Goal: Ask a question

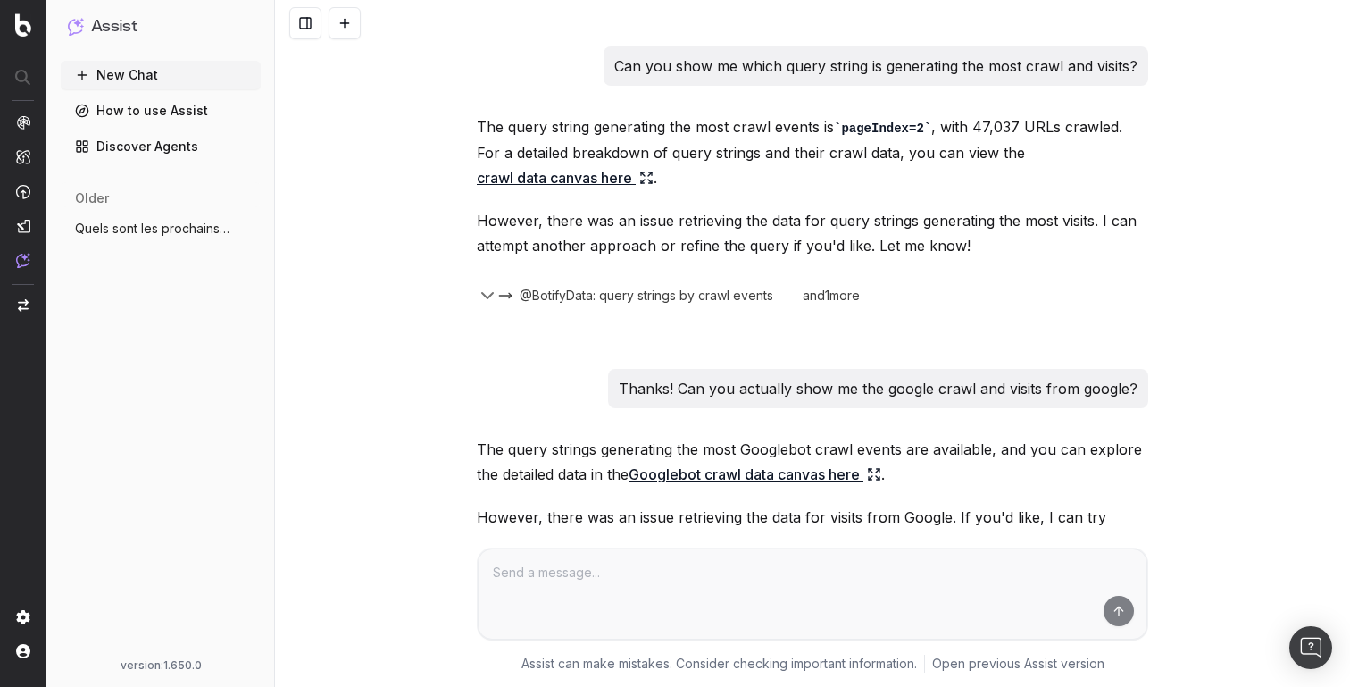
click at [781, 72] on p "Can you show me which query string is generating the most crawl and visits?" at bounding box center [875, 66] width 523 height 25
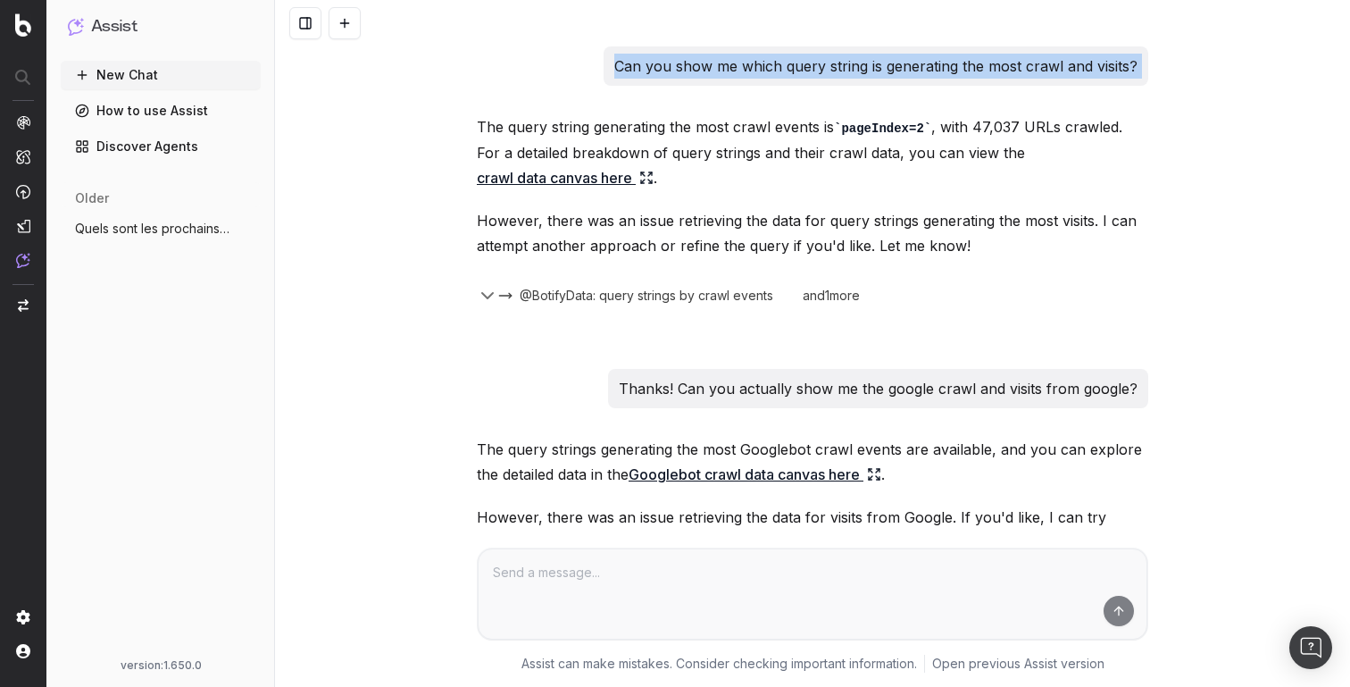
click at [781, 72] on p "Can you show me which query string is generating the most crawl and visits?" at bounding box center [875, 66] width 523 height 25
click at [822, 72] on p "Can you show me which query string is generating the most crawl and visits?" at bounding box center [875, 66] width 523 height 25
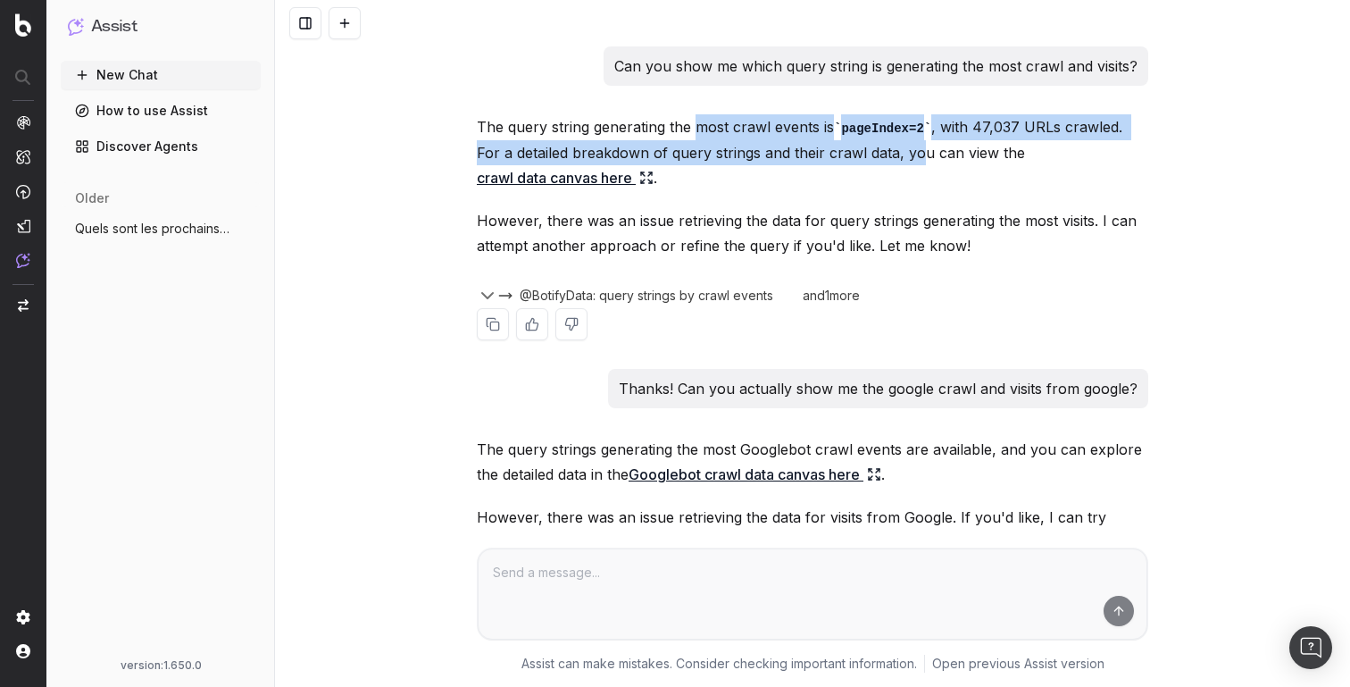
drag, startPoint x: 695, startPoint y: 129, endPoint x: 897, endPoint y: 151, distance: 203.0
click at [897, 151] on p "The query string generating the most crawl events is pageIndex=2 , with 47,037 …" at bounding box center [813, 152] width 672 height 76
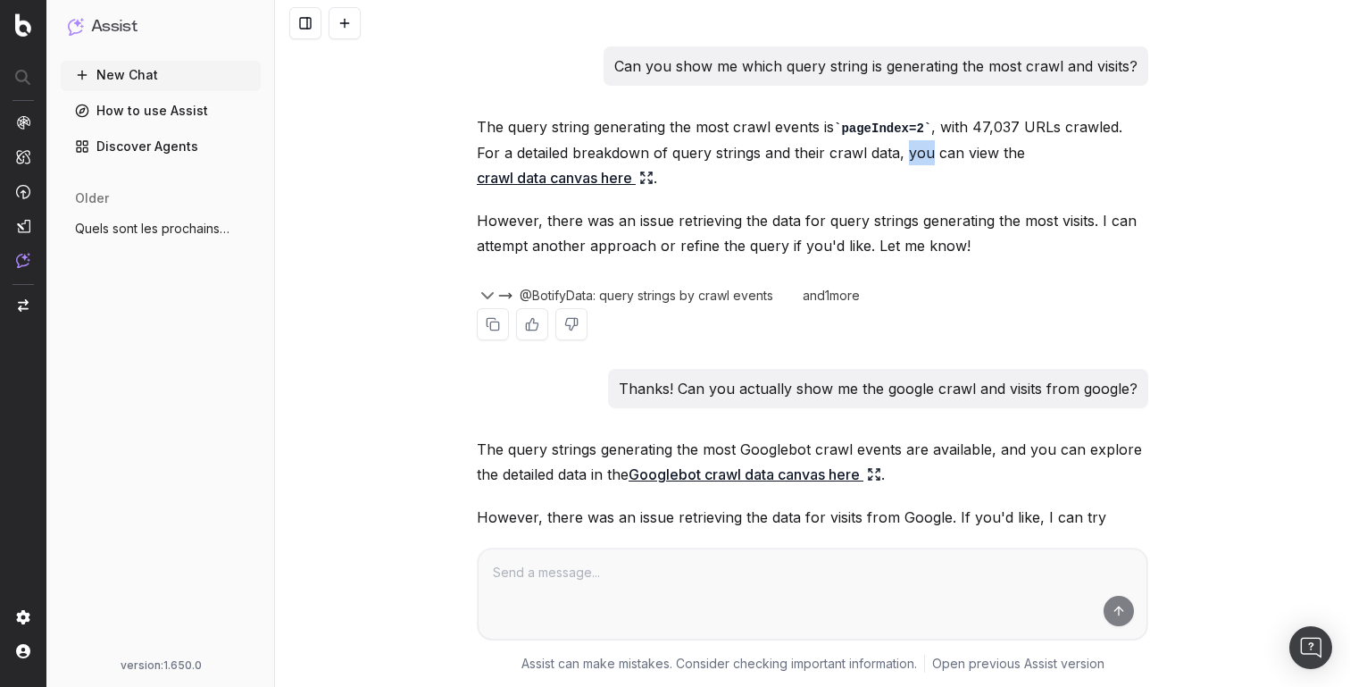
click at [897, 151] on p "The query string generating the most crawl events is pageIndex=2 , with 47,037 …" at bounding box center [813, 152] width 672 height 76
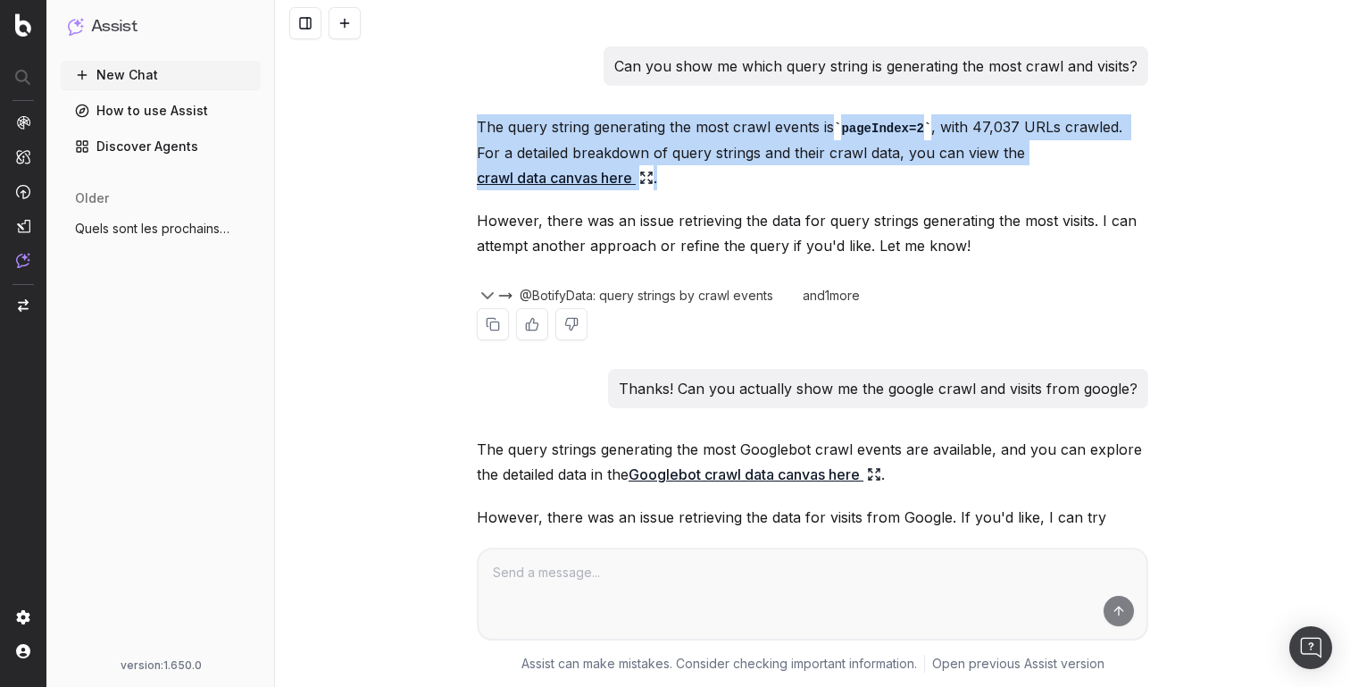
click at [897, 151] on p "The query string generating the most crawl events is pageIndex=2 , with 47,037 …" at bounding box center [813, 152] width 672 height 76
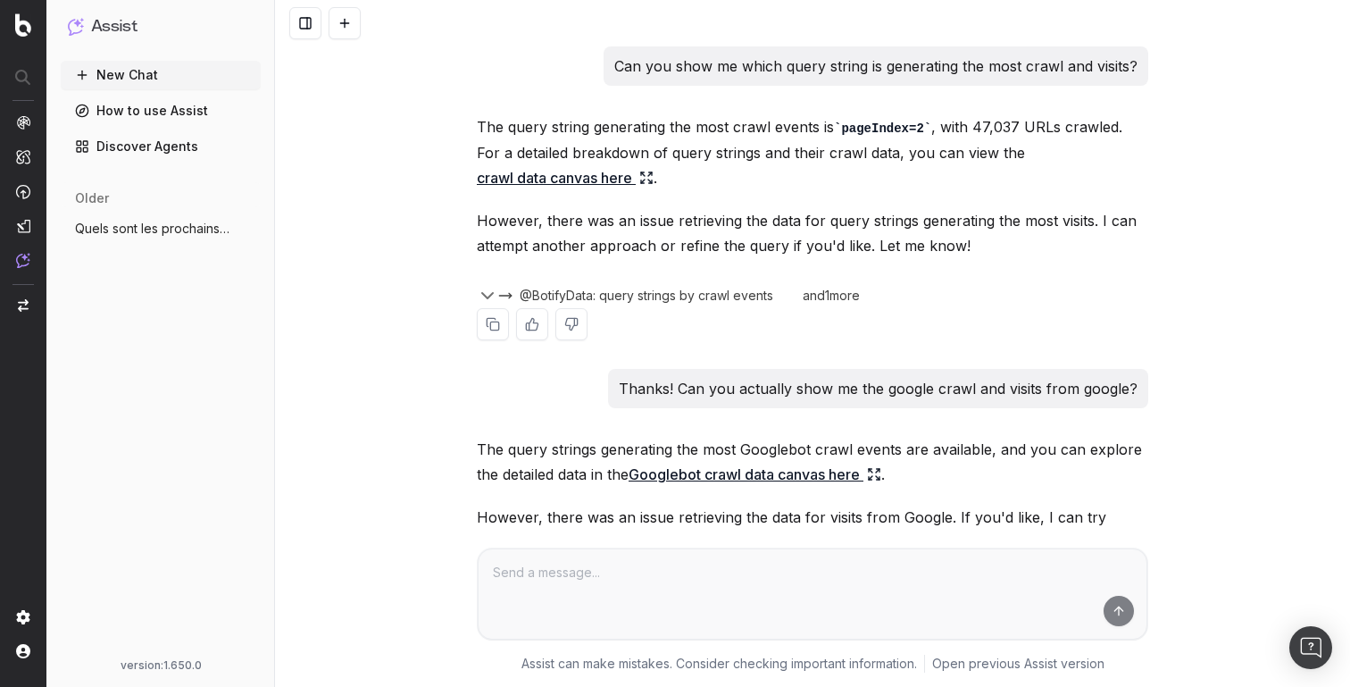
click at [780, 223] on p "However, there was an issue retrieving the data for query strings generating th…" at bounding box center [813, 233] width 672 height 50
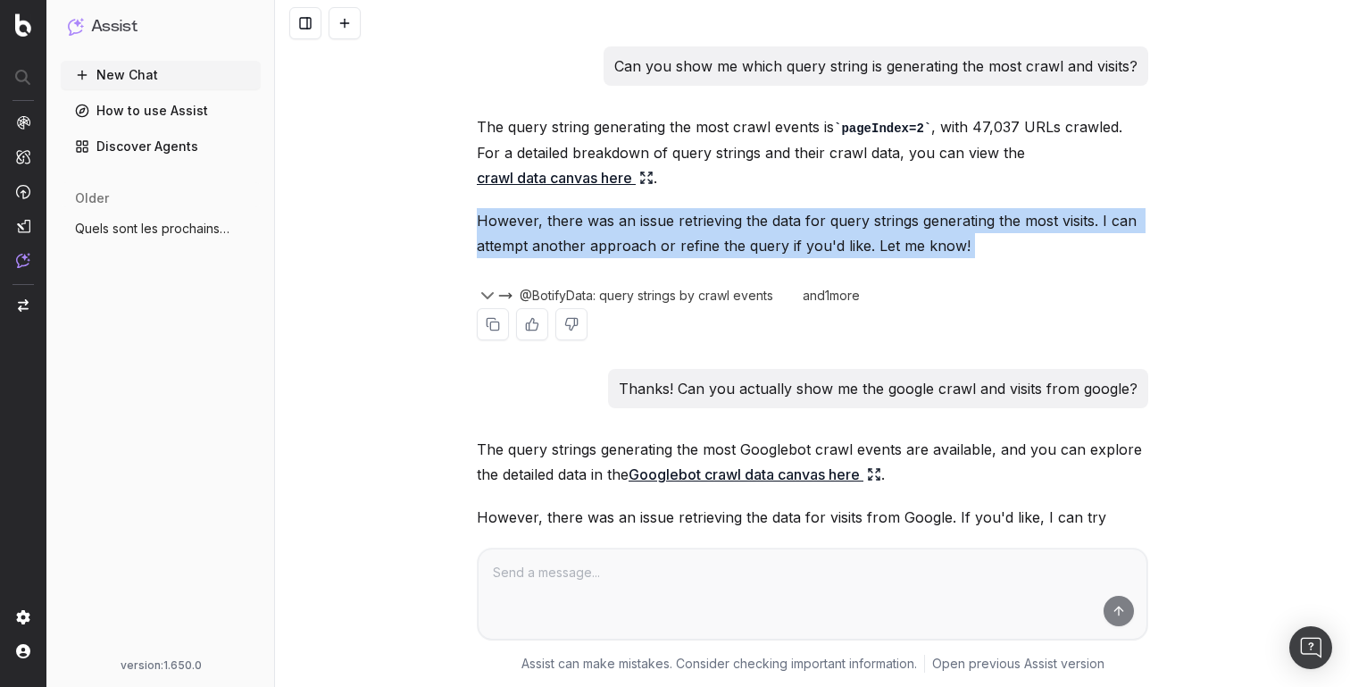
click at [780, 223] on p "However, there was an issue retrieving the data for query strings generating th…" at bounding box center [813, 233] width 672 height 50
click at [693, 292] on span "@BotifyData: query strings by crawl events" at bounding box center [647, 296] width 254 height 18
